Goal: Task Accomplishment & Management: Manage account settings

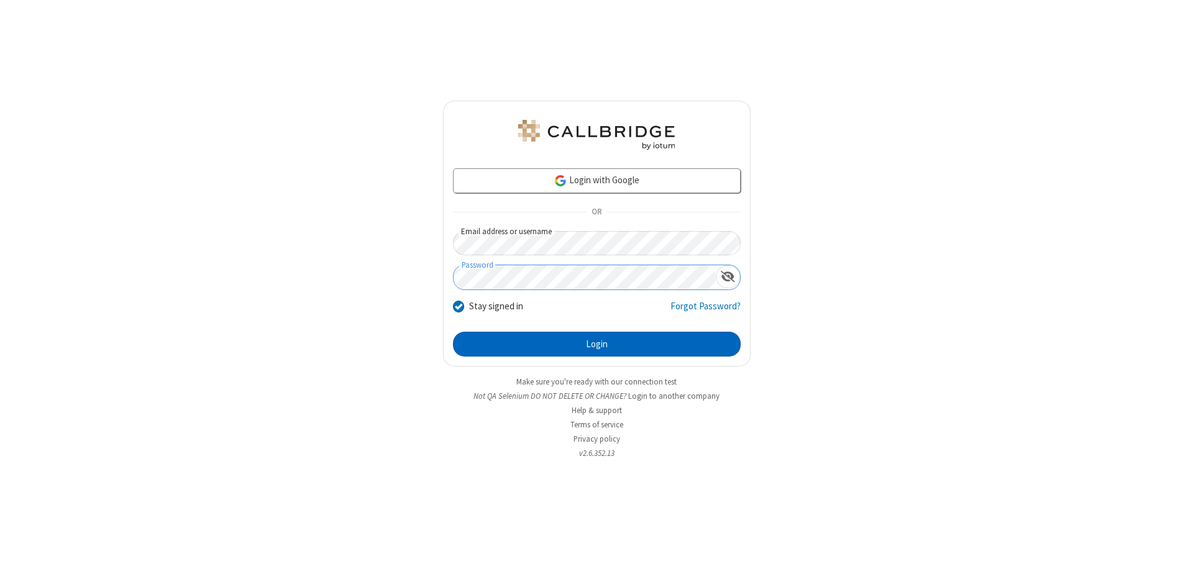
click at [597, 344] on button "Login" at bounding box center [597, 344] width 288 height 25
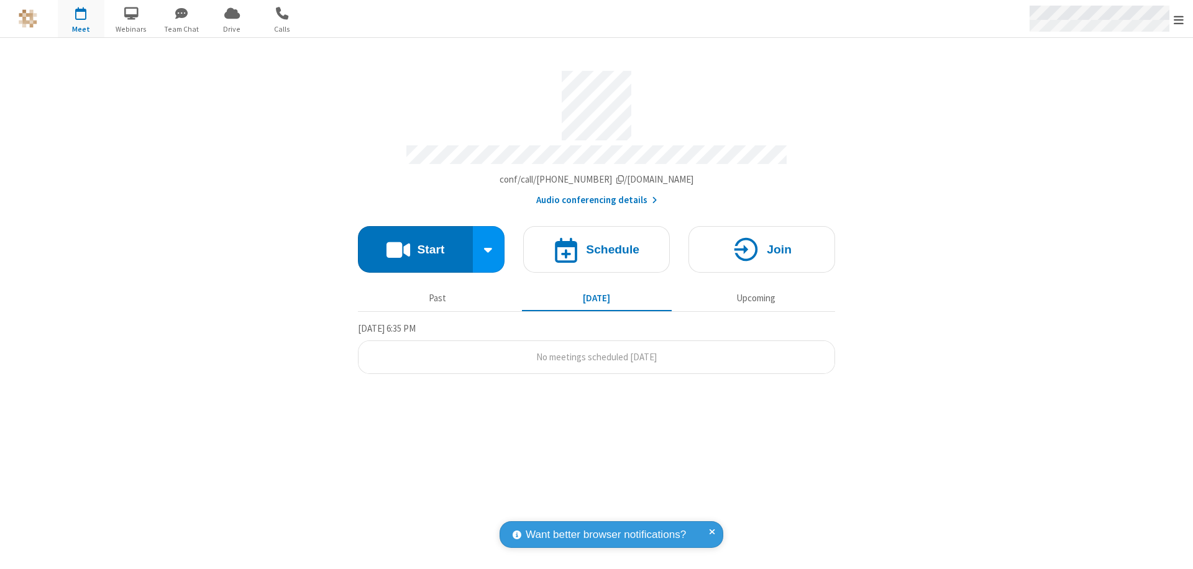
click at [1179, 19] on span "Open menu" at bounding box center [1179, 20] width 10 height 12
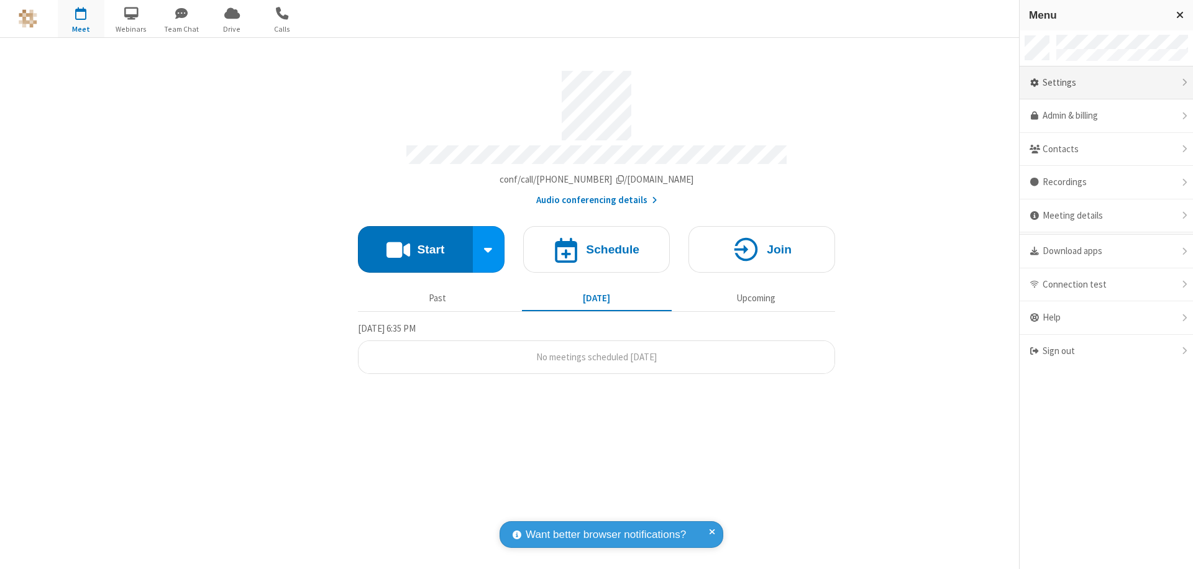
click at [1106, 83] on div "Settings" at bounding box center [1106, 84] width 173 height 34
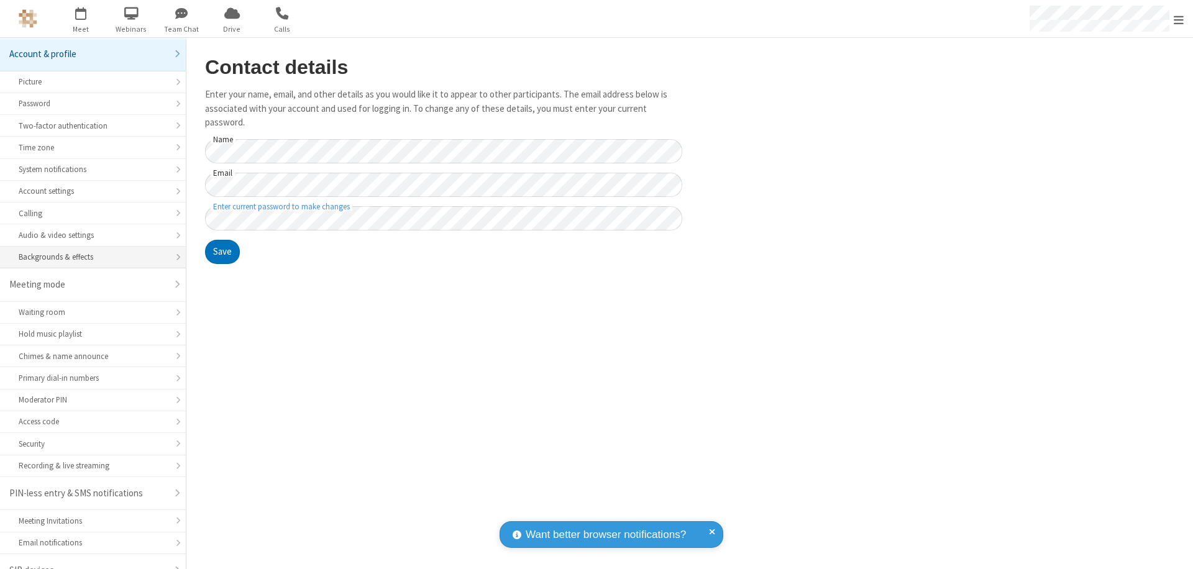
click at [88, 251] on div "Backgrounds & effects" at bounding box center [93, 257] width 149 height 12
